Goal: Task Accomplishment & Management: Manage account settings

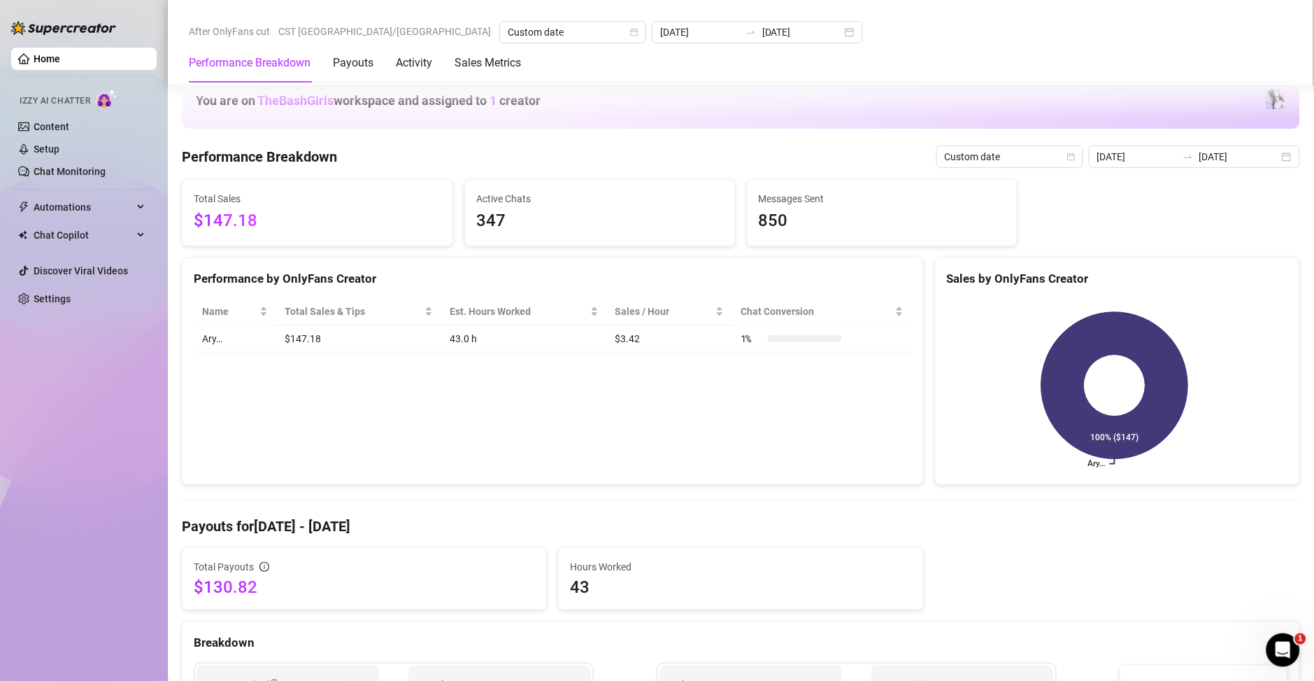
scroll to position [705, 0]
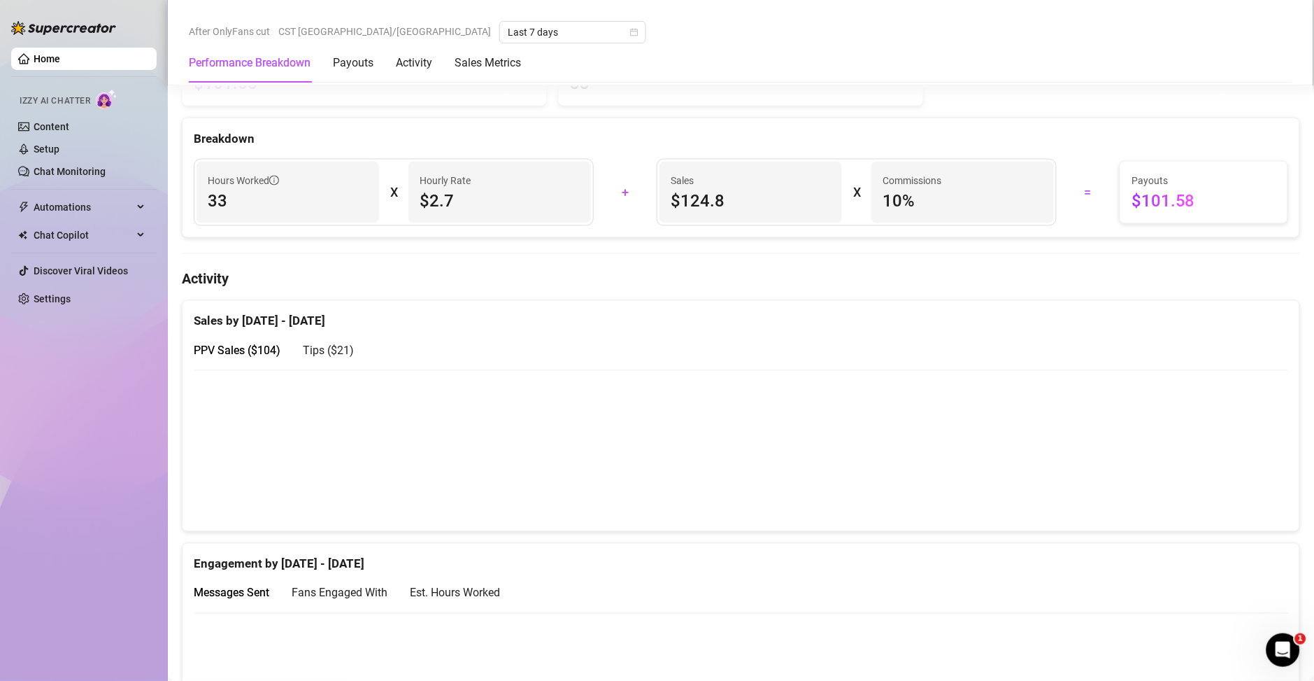
scroll to position [806, 0]
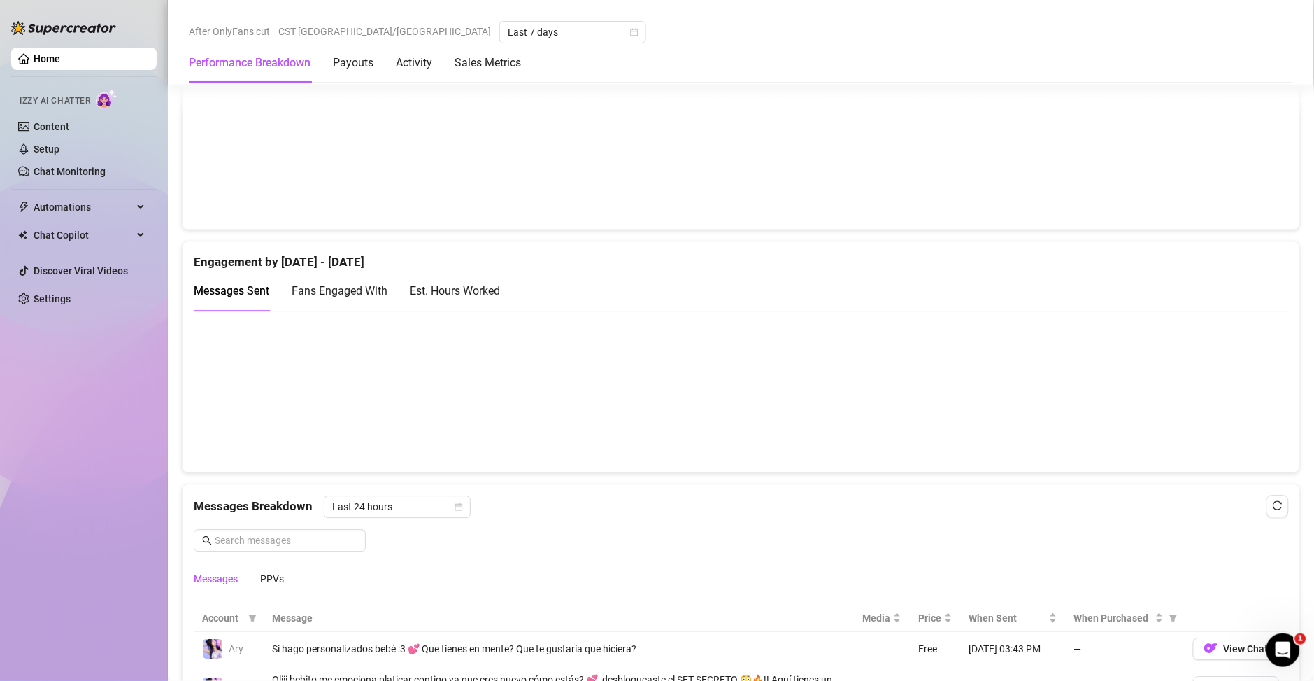
click at [464, 296] on div "Est. Hours Worked" at bounding box center [455, 290] width 90 height 17
click at [69, 124] on link "Content" at bounding box center [52, 126] width 36 height 11
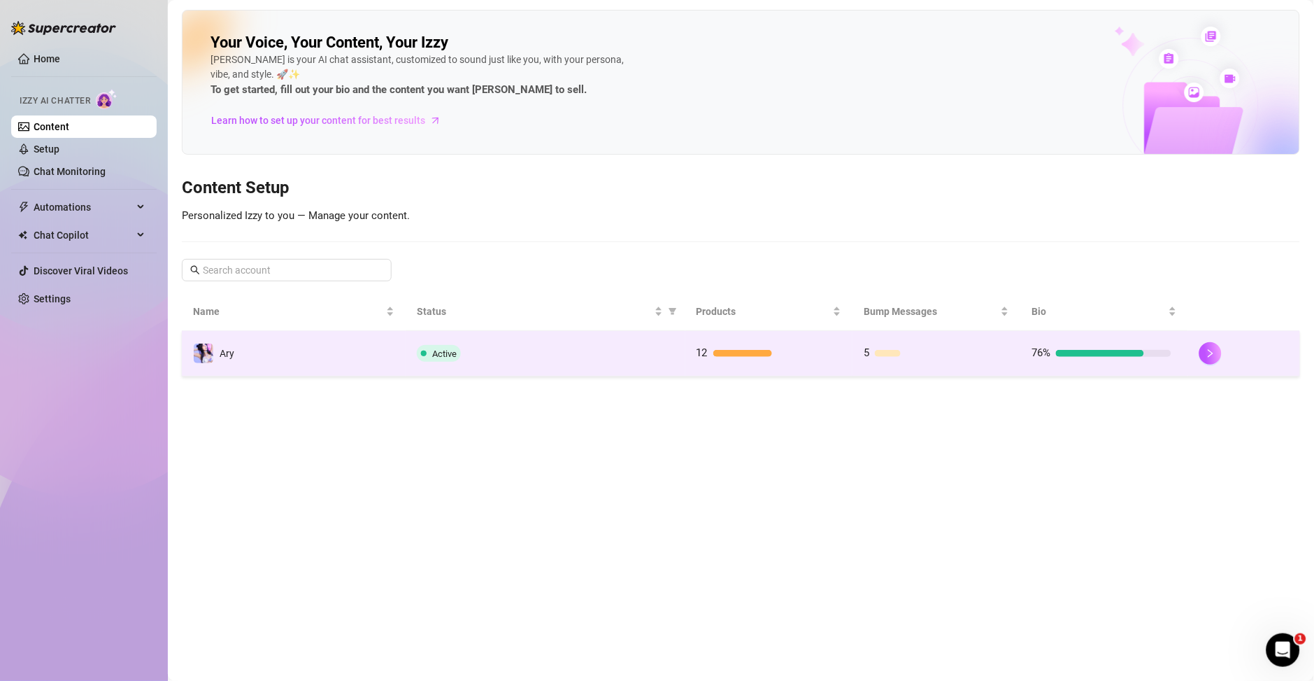
click at [1097, 348] on div "76%" at bounding box center [1102, 353] width 140 height 17
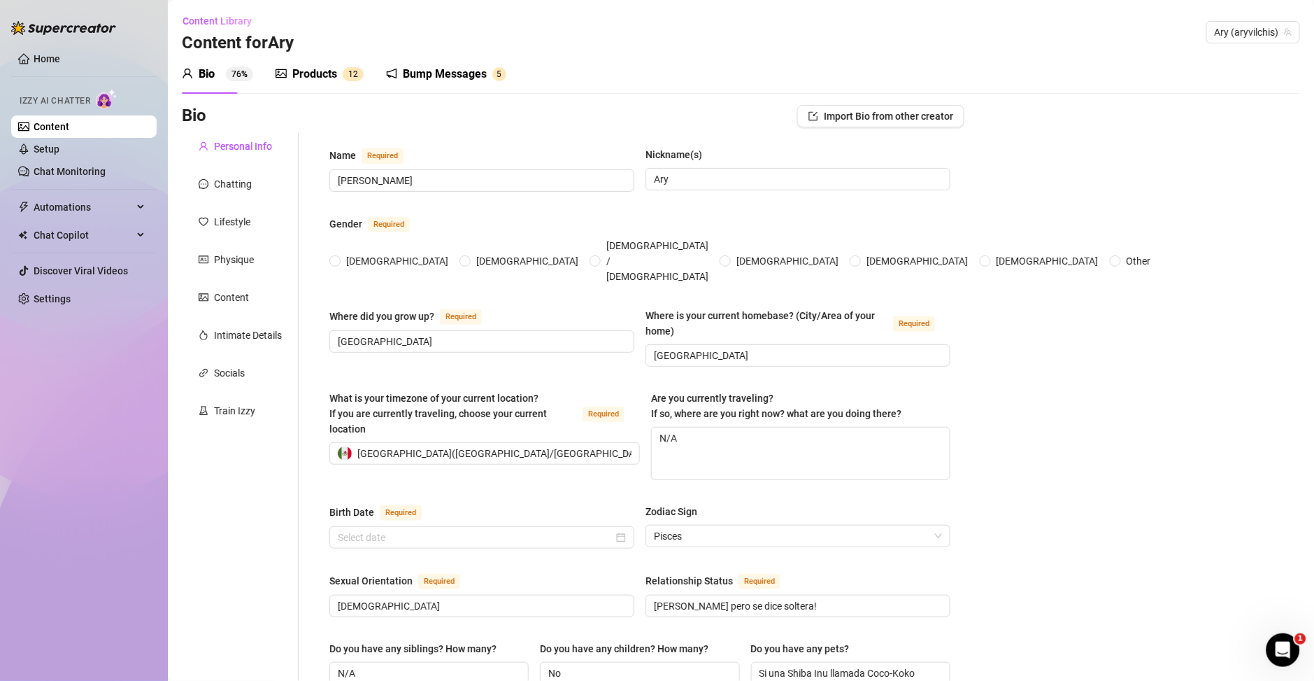
radio input "true"
type input "March 20th, 1995"
click at [68, 173] on link "Chat Monitoring" at bounding box center [70, 171] width 72 height 11
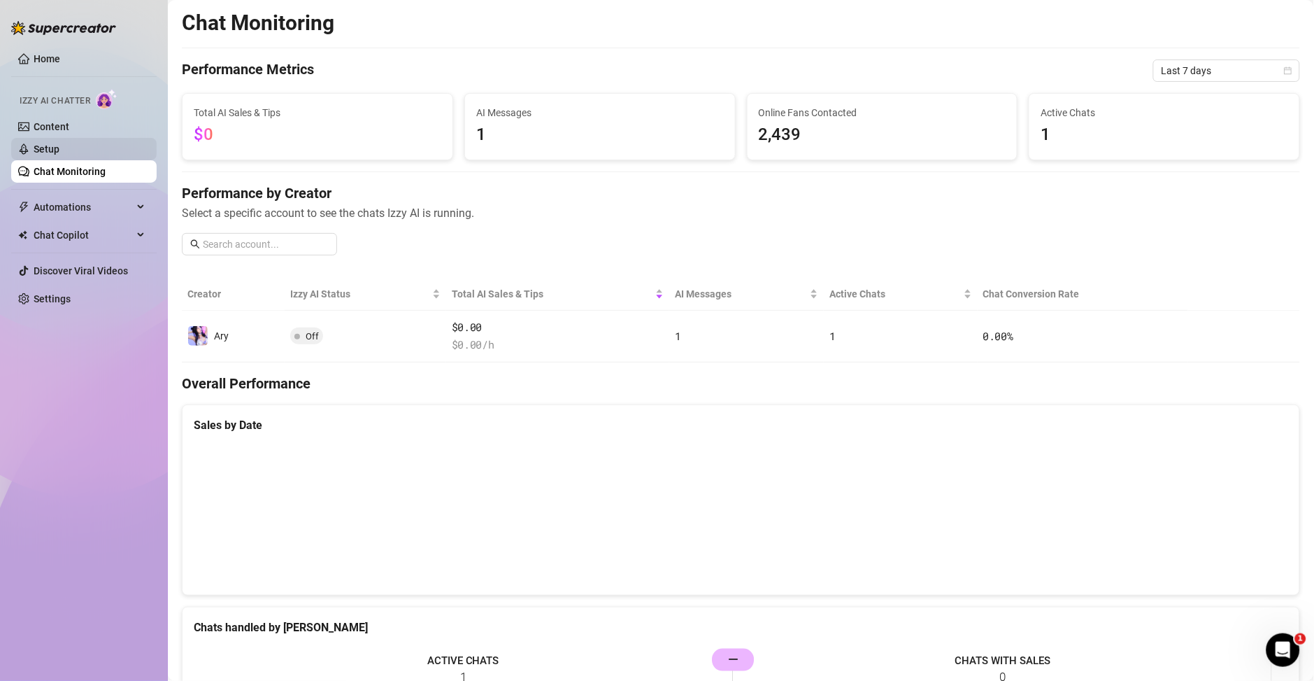
click at [59, 154] on link "Setup" at bounding box center [47, 148] width 26 height 11
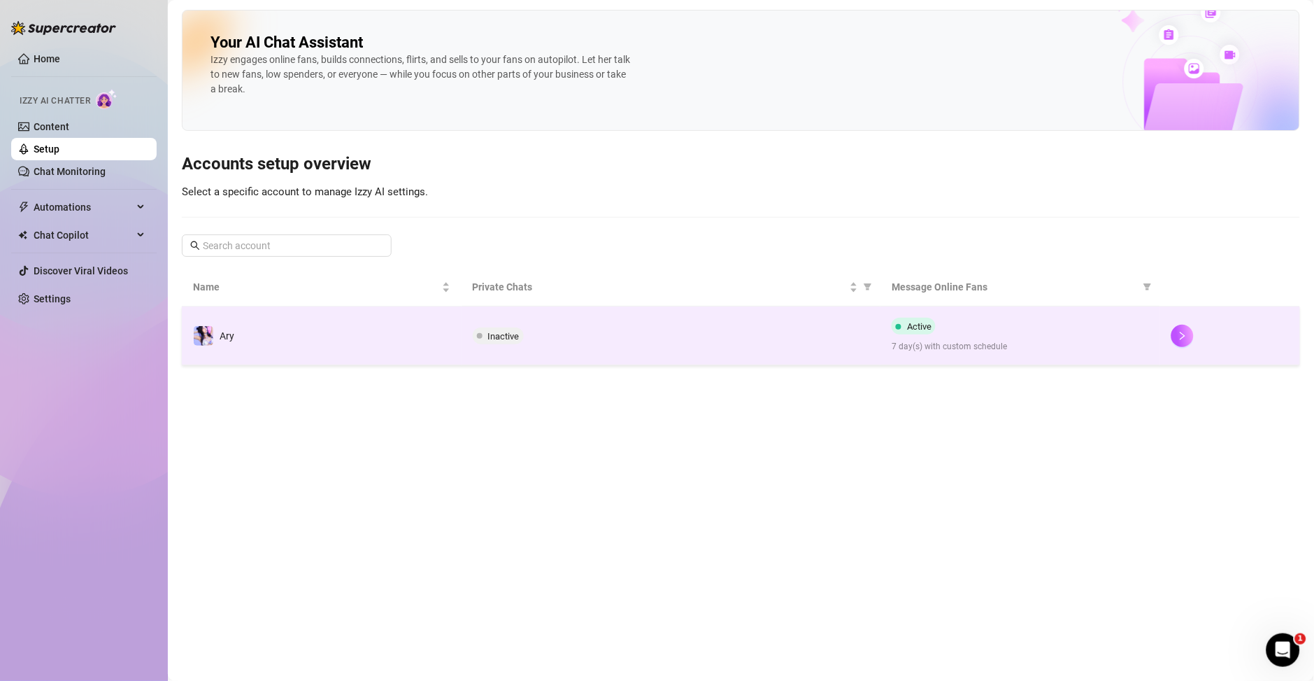
click at [1023, 353] on span "7 day(s) with custom schedule" at bounding box center [1020, 346] width 257 height 13
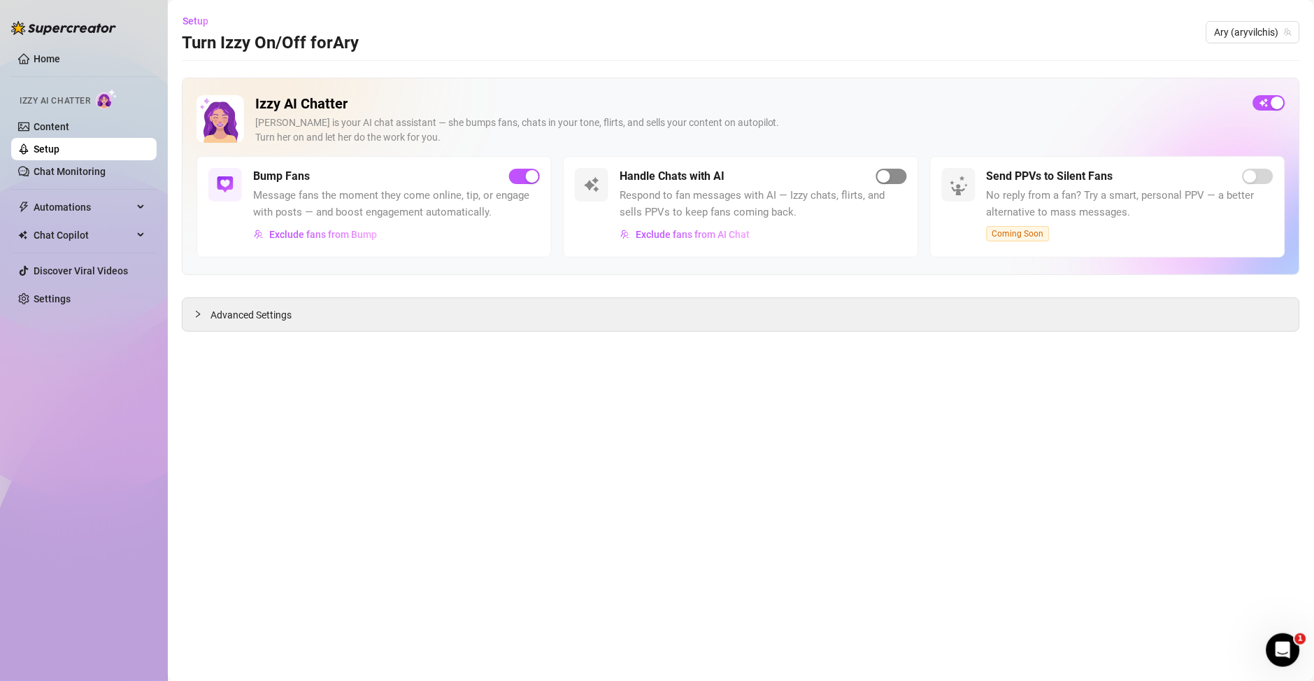
click at [899, 177] on span "button" at bounding box center [891, 176] width 31 height 15
click at [886, 175] on span "button" at bounding box center [891, 176] width 31 height 15
click at [60, 57] on link "Home" at bounding box center [47, 58] width 27 height 11
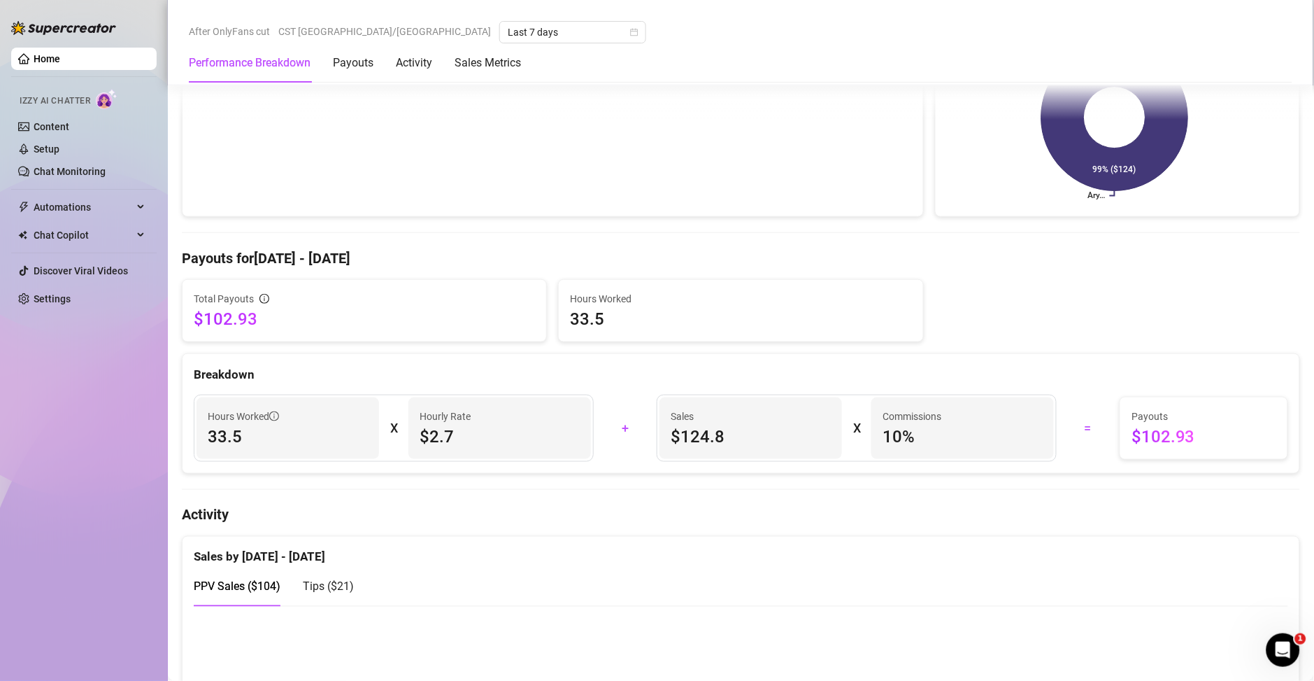
scroll to position [273, 0]
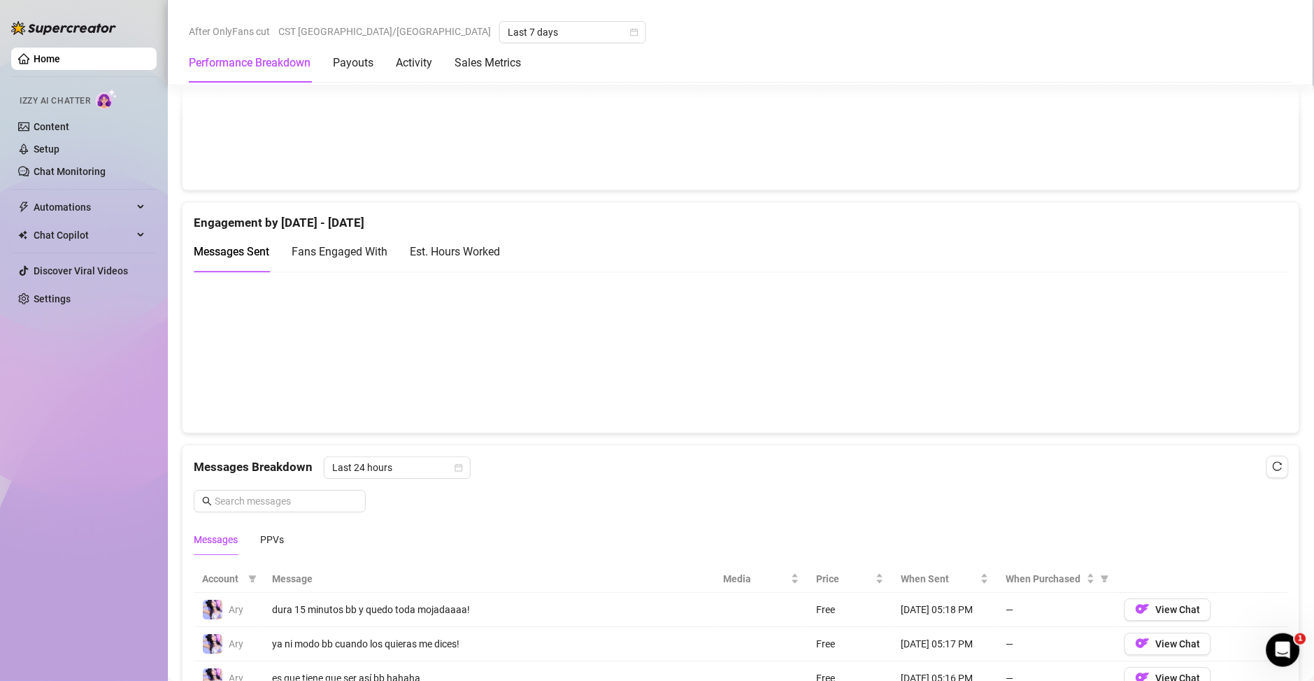
scroll to position [845, 0]
click at [445, 250] on div "Est. Hours Worked" at bounding box center [455, 251] width 90 height 17
click at [228, 254] on span "Messages Sent" at bounding box center [232, 251] width 76 height 13
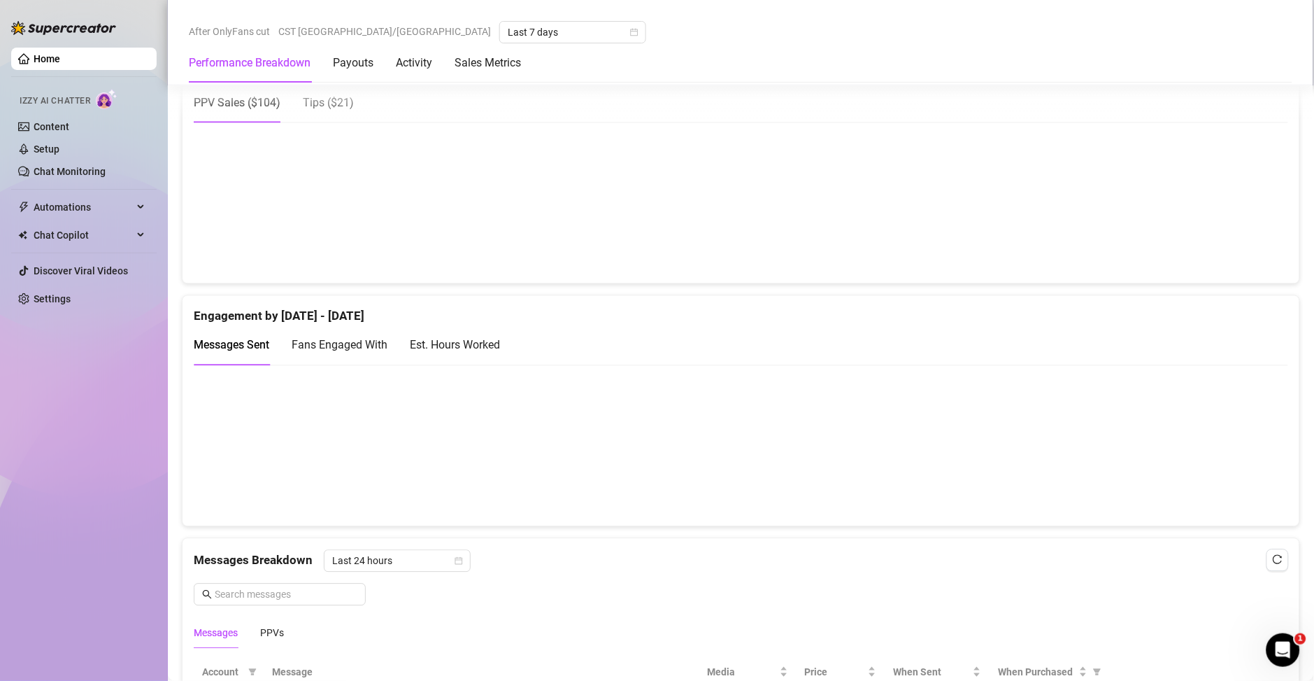
scroll to position [750, 0]
click at [487, 353] on div "Est. Hours Worked" at bounding box center [455, 346] width 90 height 17
